Goal: Task Accomplishment & Management: Use online tool/utility

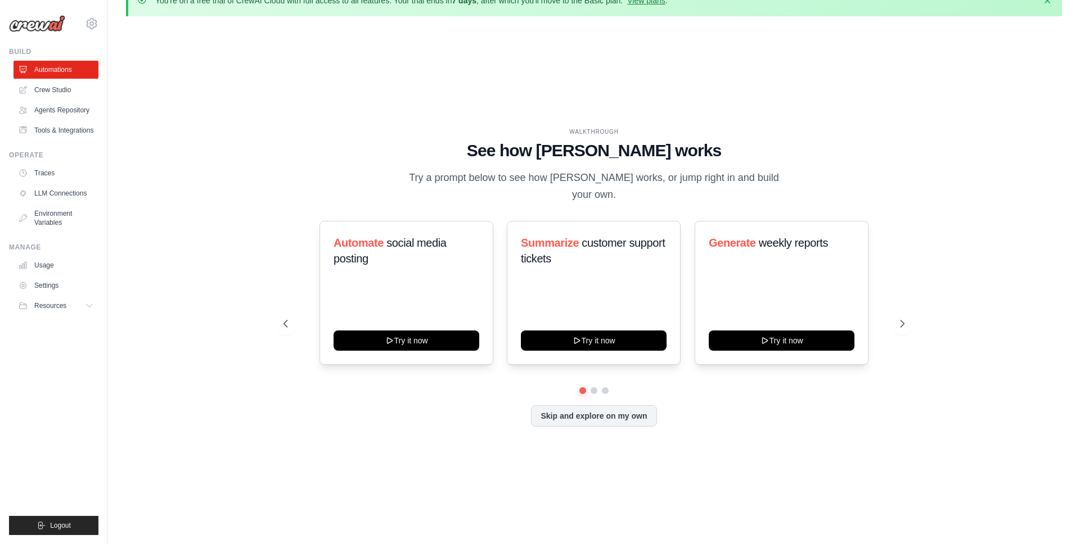
scroll to position [39, 0]
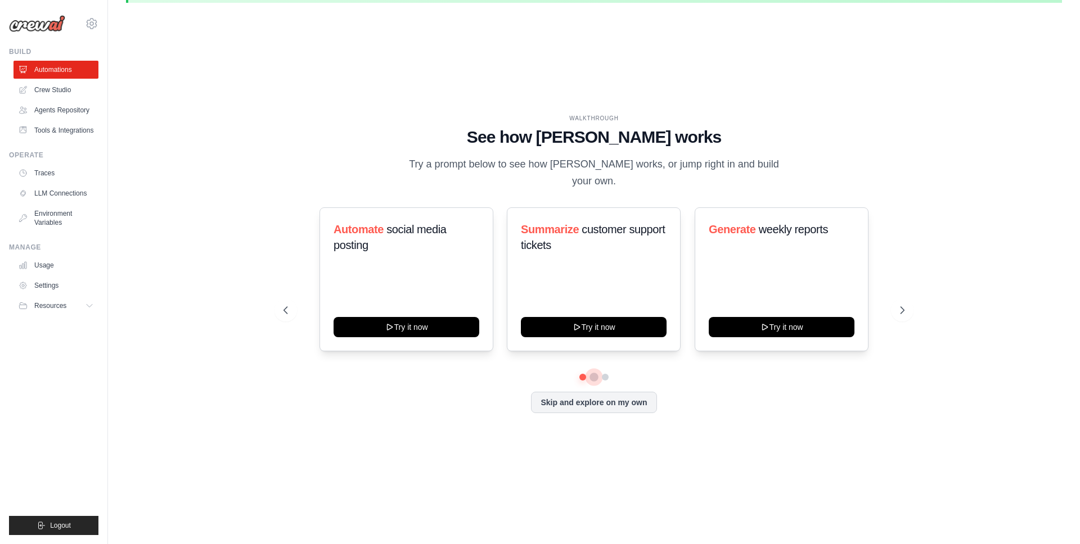
click at [594, 373] on button at bounding box center [593, 377] width 9 height 9
click at [606, 373] on button at bounding box center [605, 377] width 9 height 9
click at [583, 373] on button at bounding box center [583, 377] width 8 height 8
click at [50, 87] on link "Crew Studio" at bounding box center [57, 90] width 85 height 18
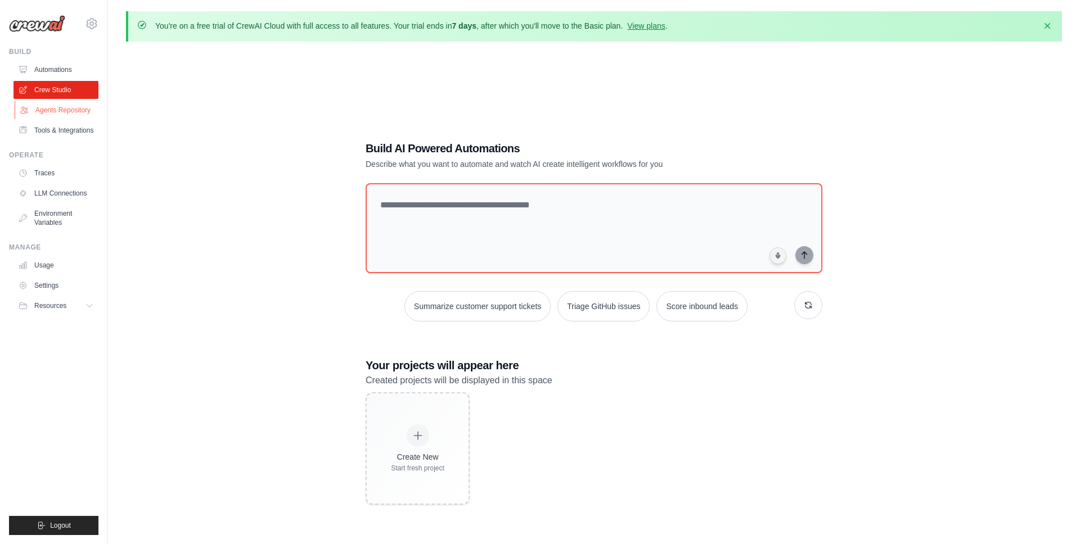
click at [68, 107] on link "Agents Repository" at bounding box center [57, 110] width 85 height 18
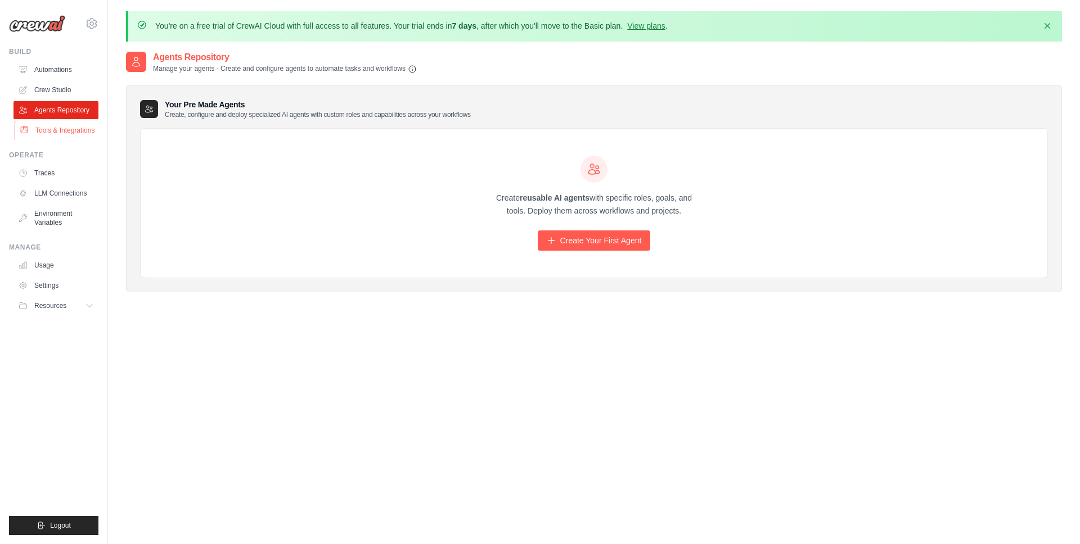
click at [70, 130] on link "Tools & Integrations" at bounding box center [57, 130] width 85 height 18
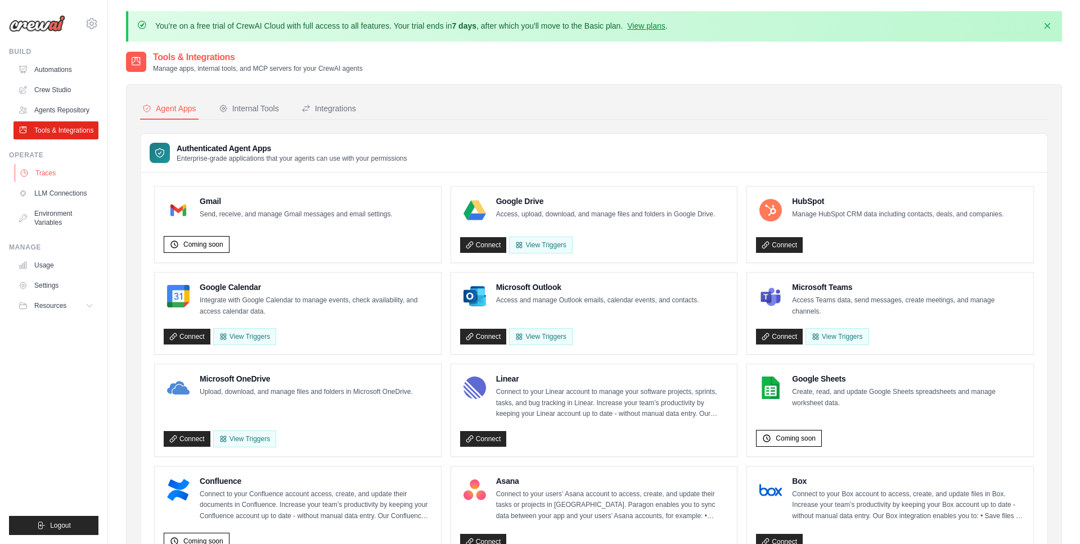
click at [49, 175] on link "Traces" at bounding box center [57, 173] width 85 height 18
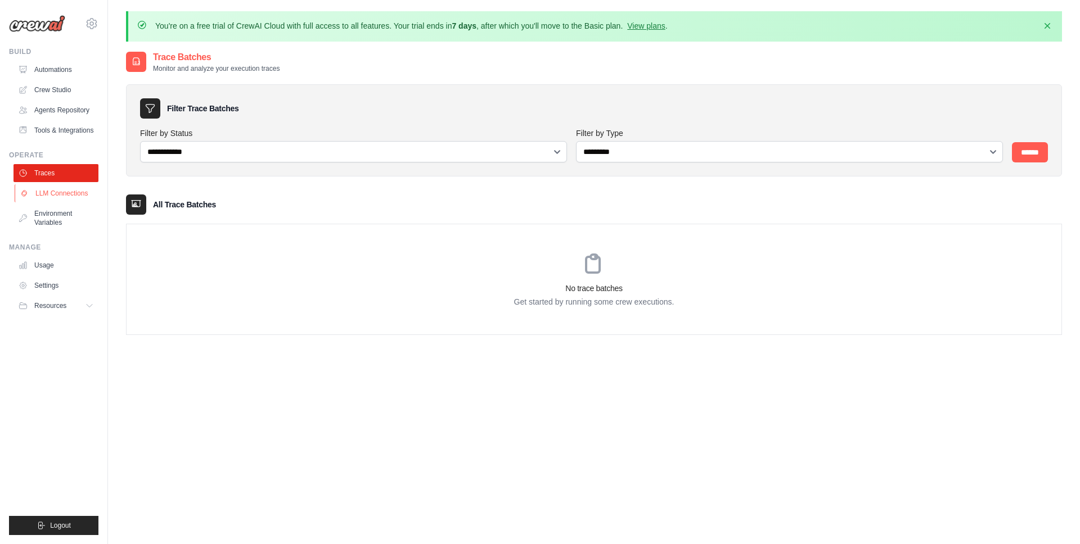
click at [44, 190] on link "LLM Connections" at bounding box center [57, 193] width 85 height 18
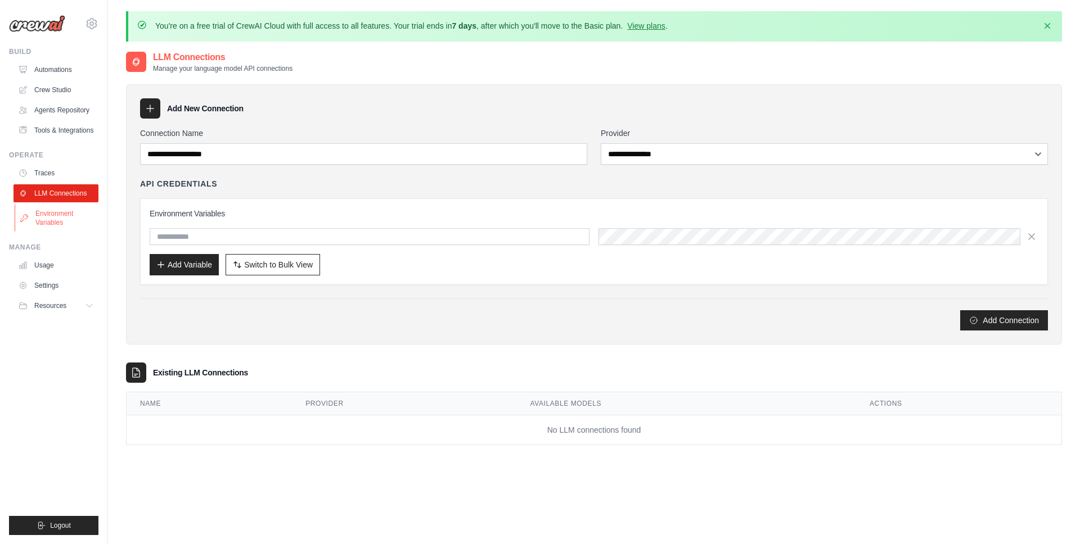
click at [52, 212] on link "Environment Variables" at bounding box center [57, 218] width 85 height 27
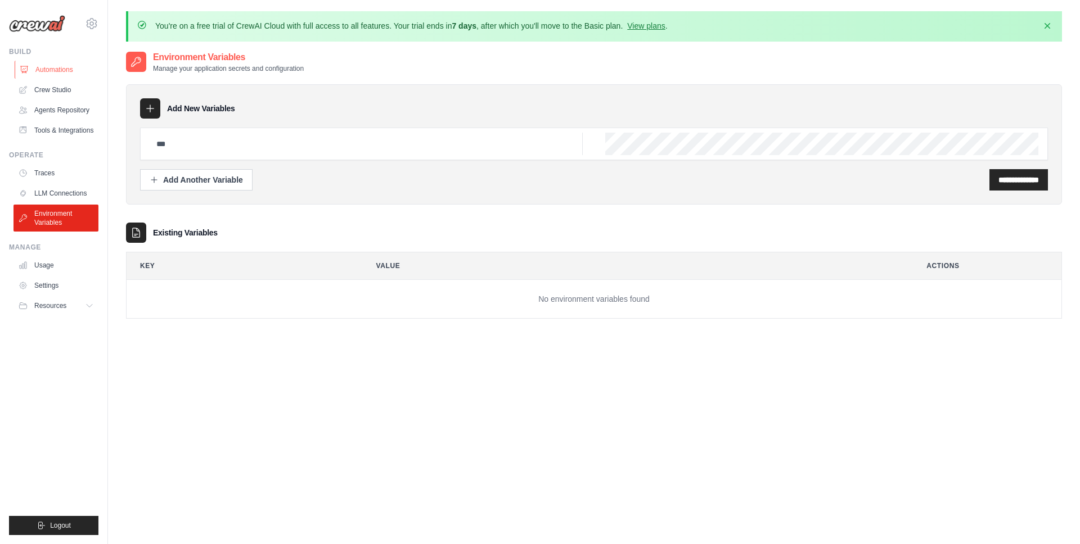
click at [60, 67] on link "Automations" at bounding box center [57, 70] width 85 height 18
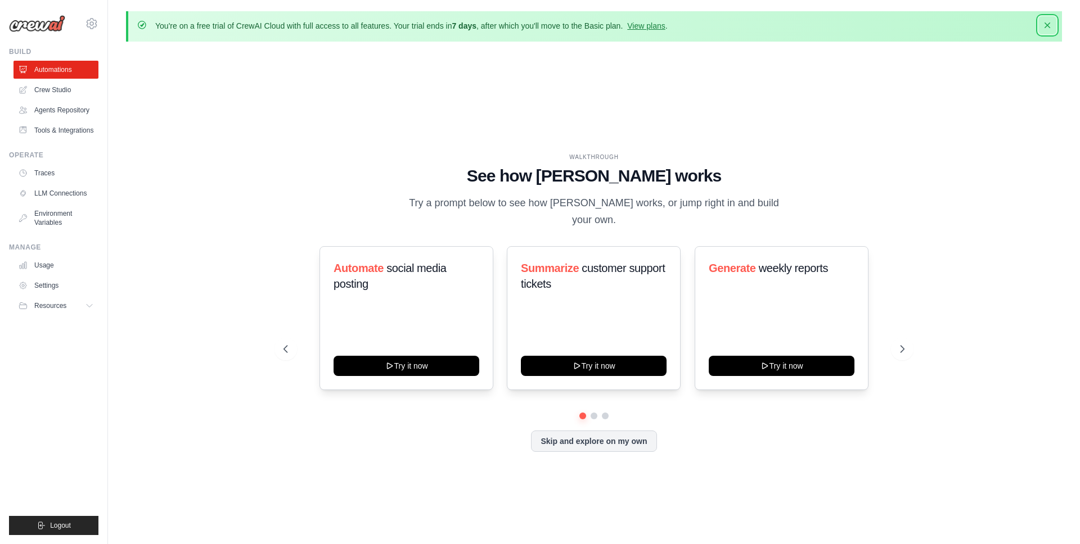
click at [1045, 24] on icon "button" at bounding box center [1047, 25] width 11 height 11
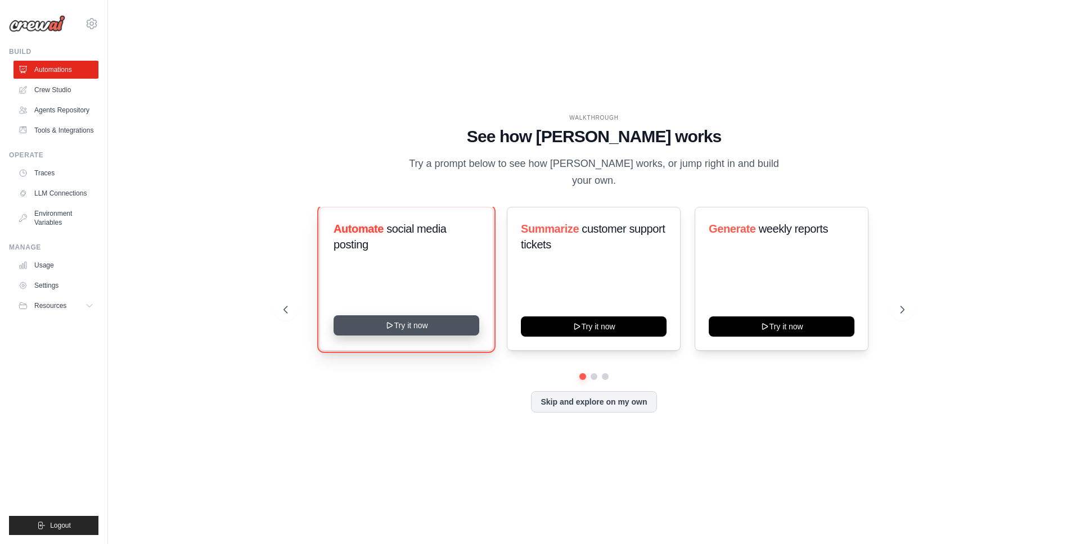
click at [396, 316] on button "Try it now" at bounding box center [407, 326] width 146 height 20
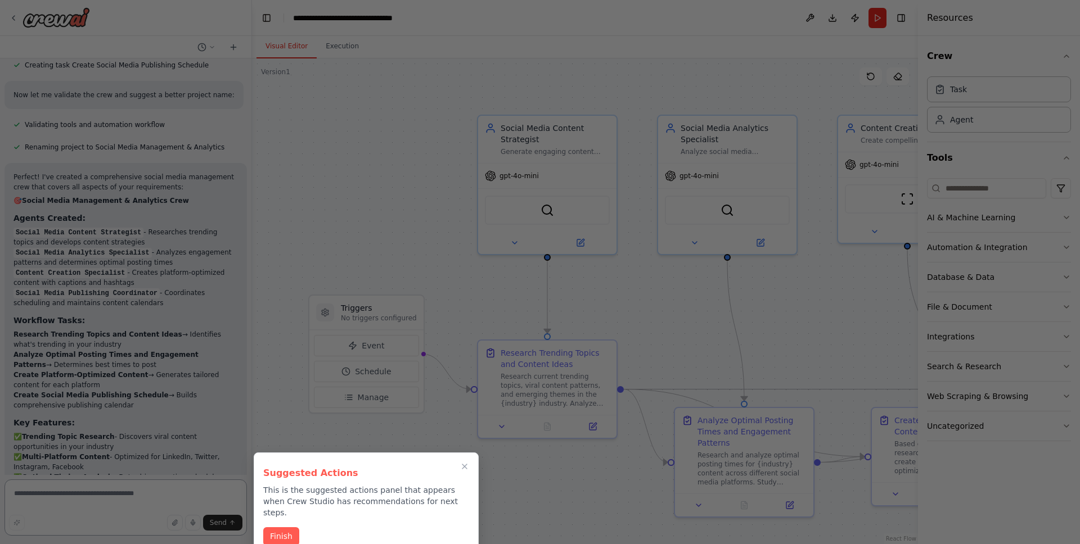
scroll to position [1182, 0]
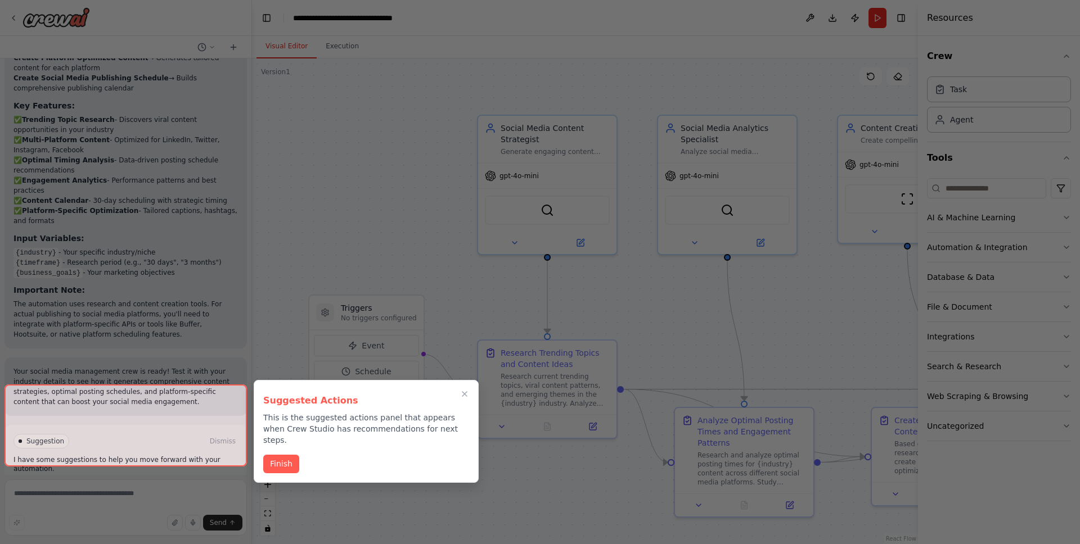
click at [109, 452] on div at bounding box center [125, 426] width 242 height 82
click at [98, 449] on div at bounding box center [125, 426] width 242 height 82
click at [284, 454] on button "Finish" at bounding box center [281, 463] width 36 height 19
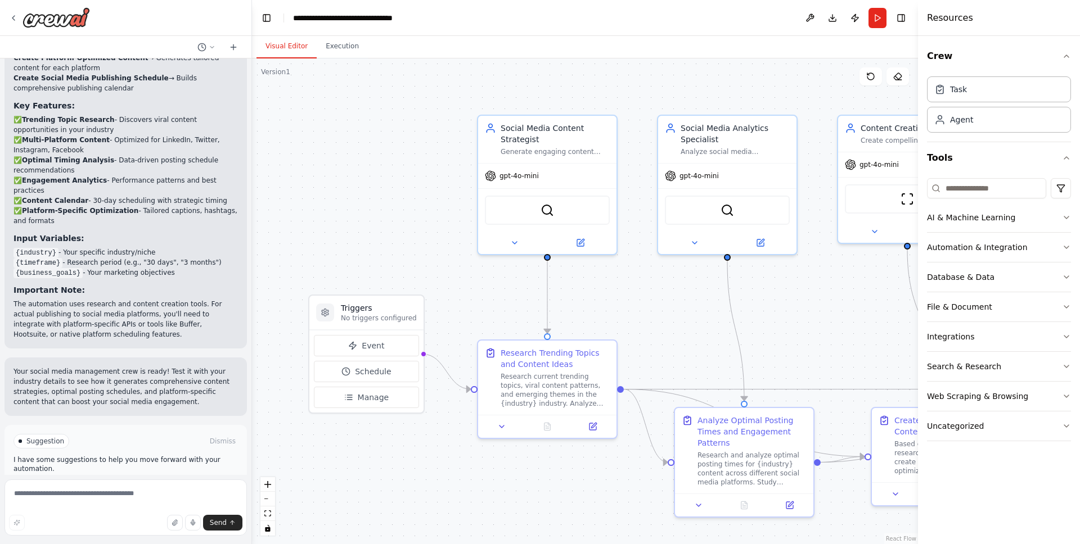
click at [109, 485] on span "Run Automation" at bounding box center [130, 489] width 55 height 9
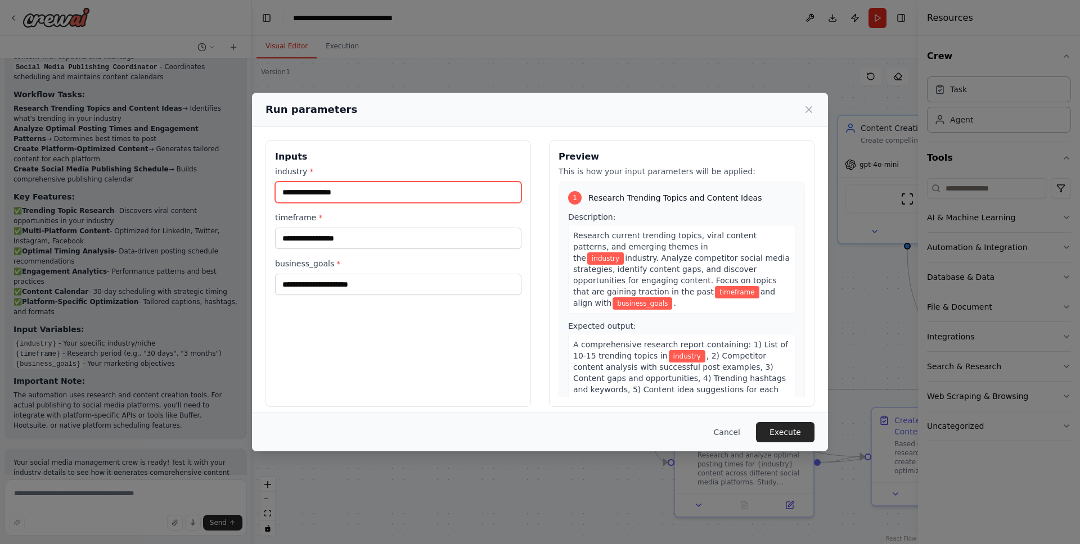
click at [355, 195] on input "industry *" at bounding box center [398, 192] width 246 height 21
type input "**********"
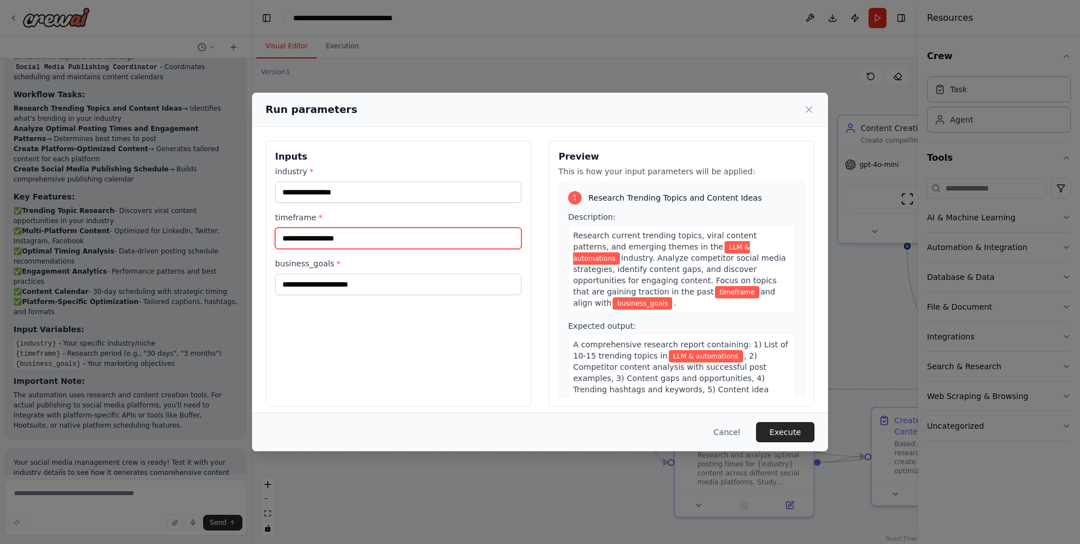
click at [316, 235] on input "timeframe *" at bounding box center [398, 238] width 246 height 21
click at [286, 235] on input "*********" at bounding box center [398, 238] width 246 height 21
drag, startPoint x: 324, startPoint y: 236, endPoint x: 277, endPoint y: 234, distance: 46.7
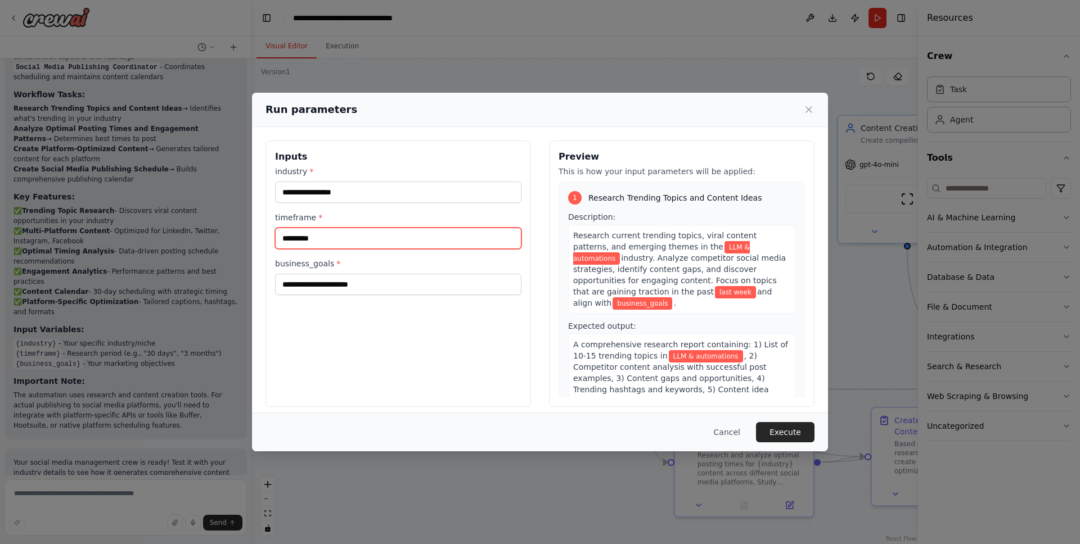
click at [277, 234] on input "*********" at bounding box center [398, 238] width 246 height 21
type input "******"
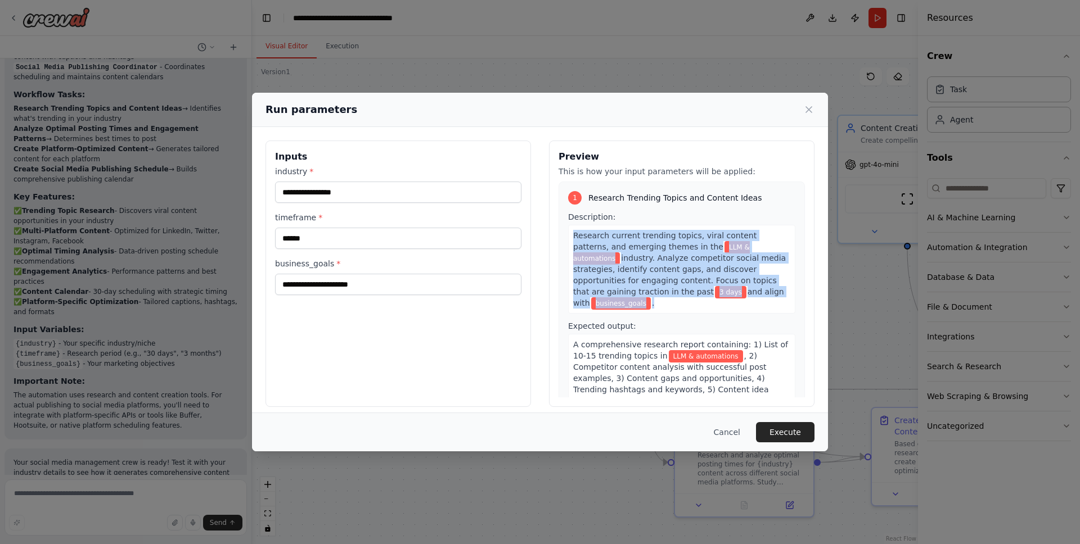
drag, startPoint x: 573, startPoint y: 234, endPoint x: 749, endPoint y: 292, distance: 186.0
click at [749, 292] on div "Research current trending topics, viral content patterns, and emerging themes i…" at bounding box center [681, 269] width 227 height 89
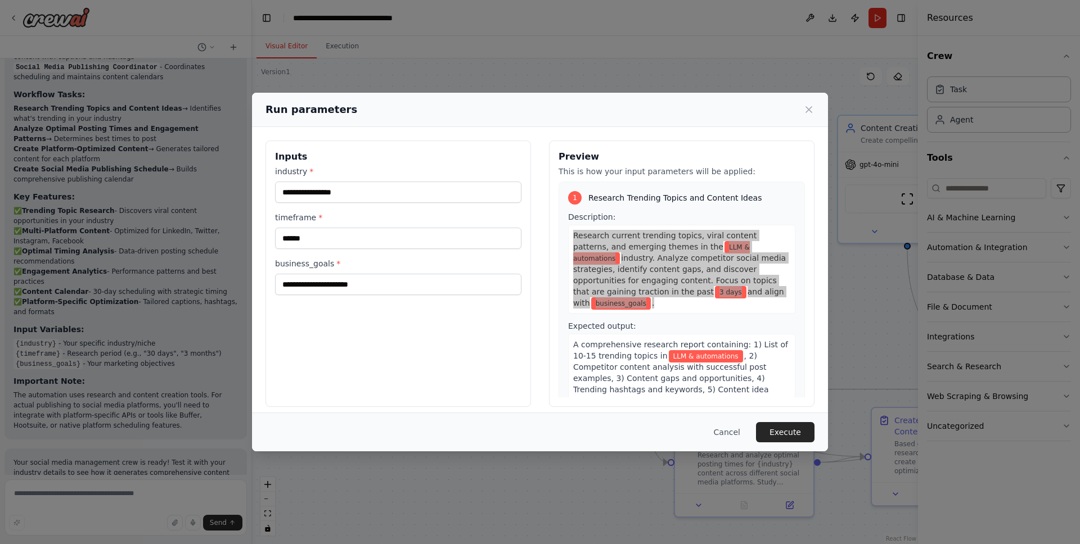
copy div "Research current trending topics, viral content patterns, and emerging themes i…"
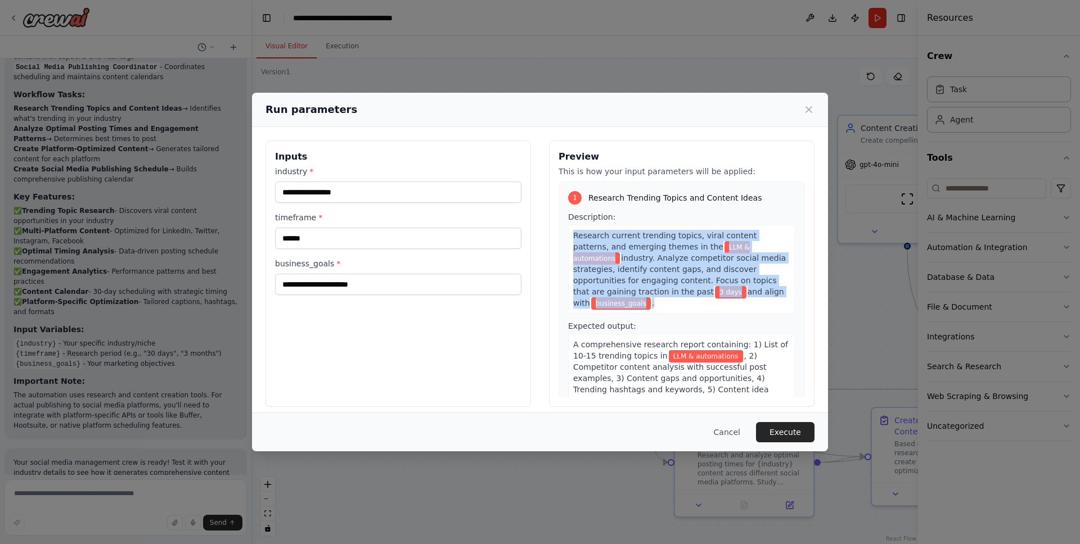
click at [604, 280] on span "industry. Analyze competitor social media strategies, identify content gaps, an…" at bounding box center [679, 275] width 213 height 43
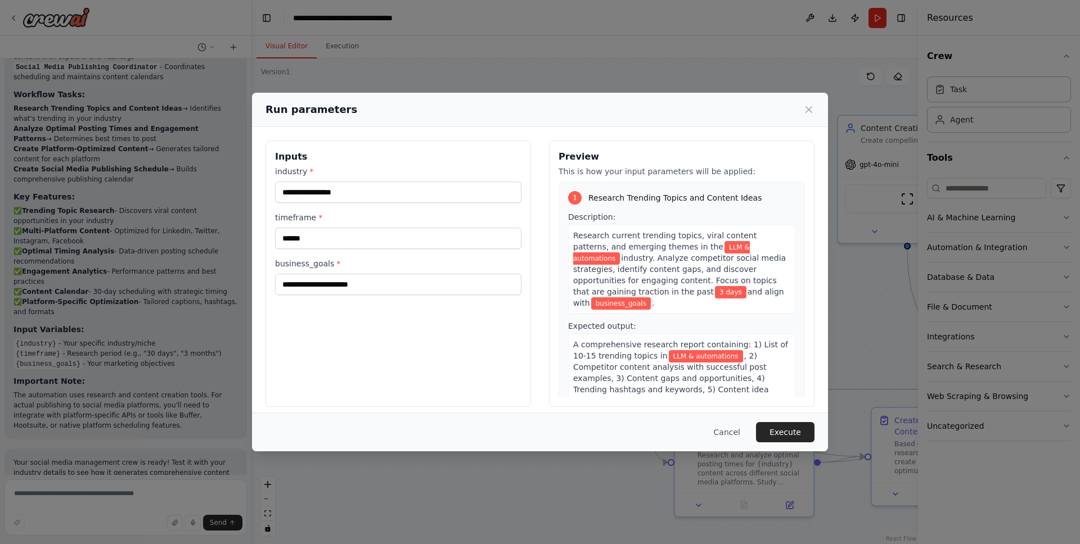
drag, startPoint x: 605, startPoint y: 281, endPoint x: 677, endPoint y: 294, distance: 73.1
click at [677, 294] on div "Research current trending topics, viral content patterns, and emerging themes i…" at bounding box center [681, 269] width 227 height 89
copy div "Focus on topics that are gaining traction in the past 3 days and align with"
click at [335, 286] on input "business_goals *" at bounding box center [398, 284] width 246 height 21
paste input "**********"
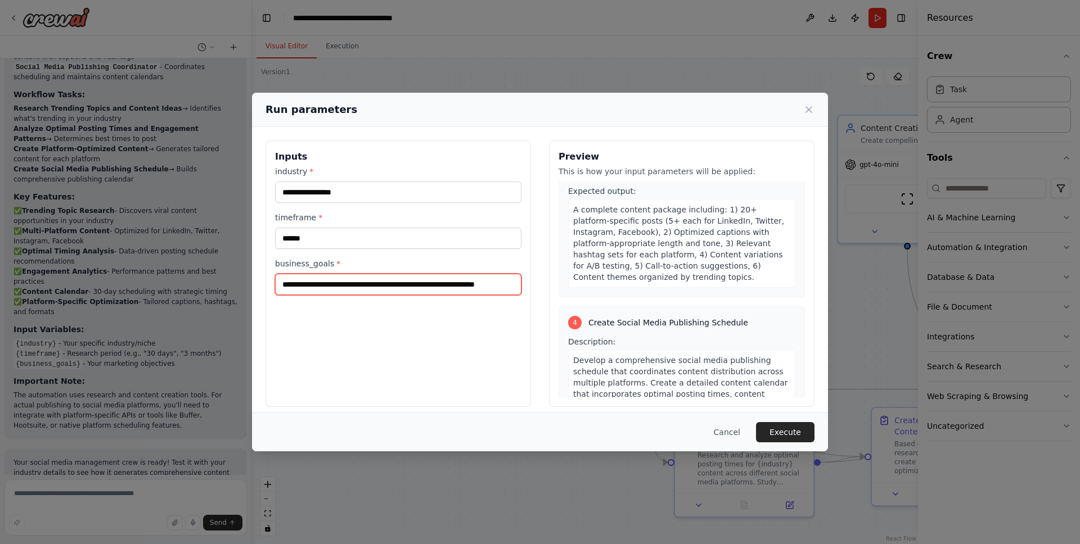
scroll to position [668, 0]
type input "**********"
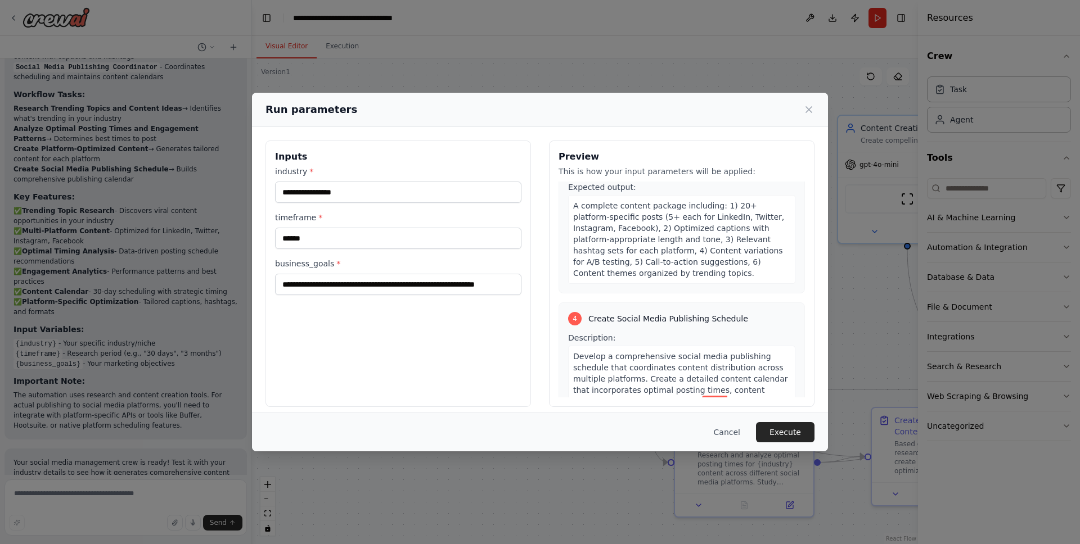
scroll to position [0, 0]
click at [659, 229] on span "A complete content package including: 1) 20+ platform-specific posts (5+ each f…" at bounding box center [678, 239] width 211 height 76
click at [690, 229] on span "A complete content package including: 1) 20+ platform-specific posts (5+ each f…" at bounding box center [678, 239] width 211 height 76
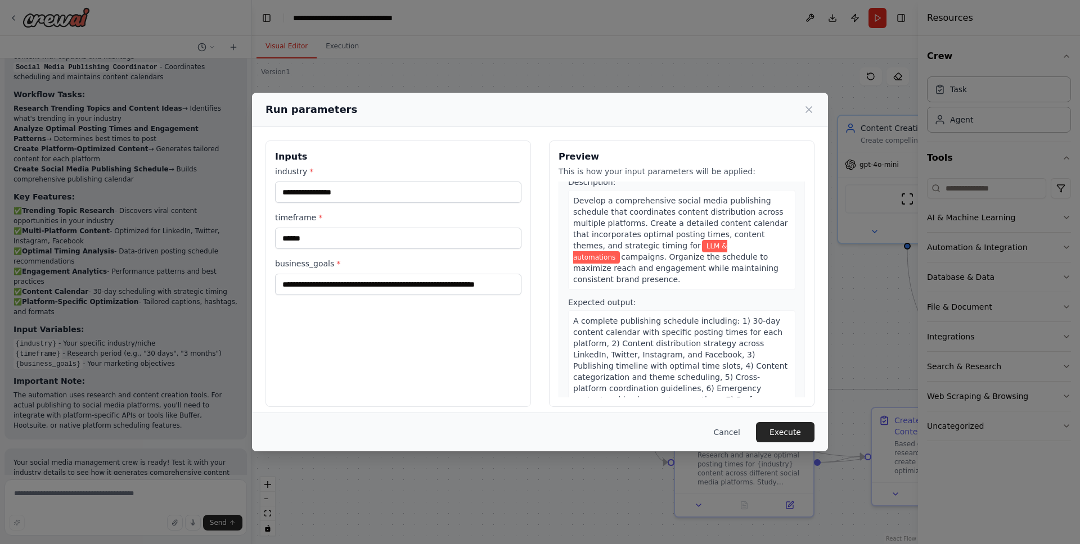
scroll to position [7, 0]
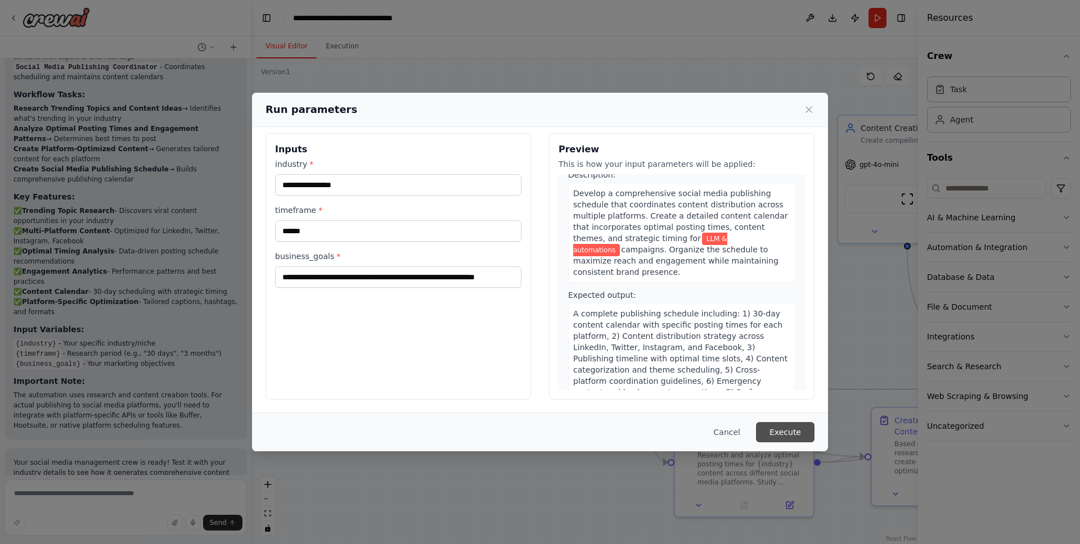
click at [787, 427] on button "Execute" at bounding box center [785, 432] width 58 height 20
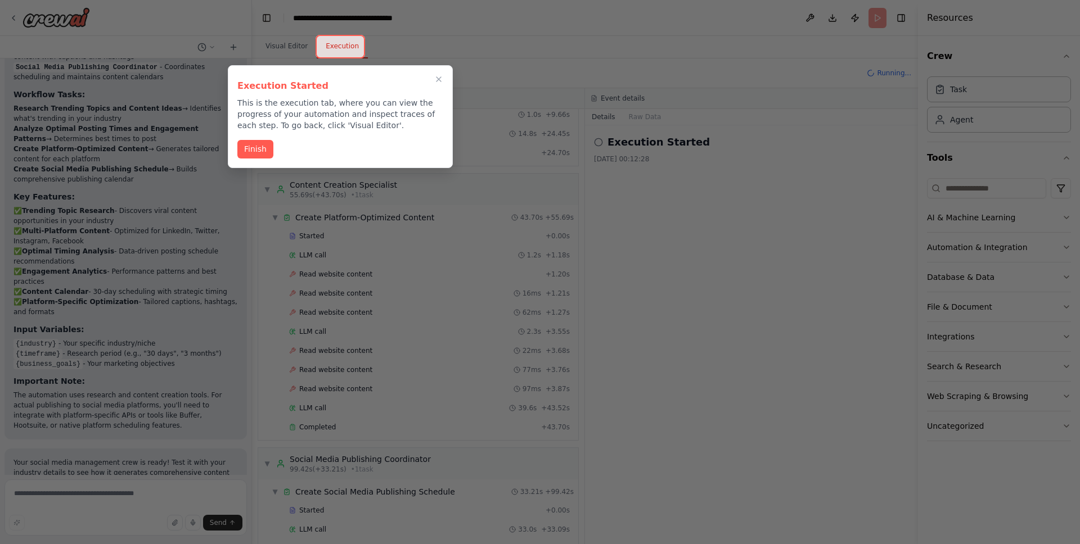
scroll to position [368, 0]
